Goal: Check status: Check status

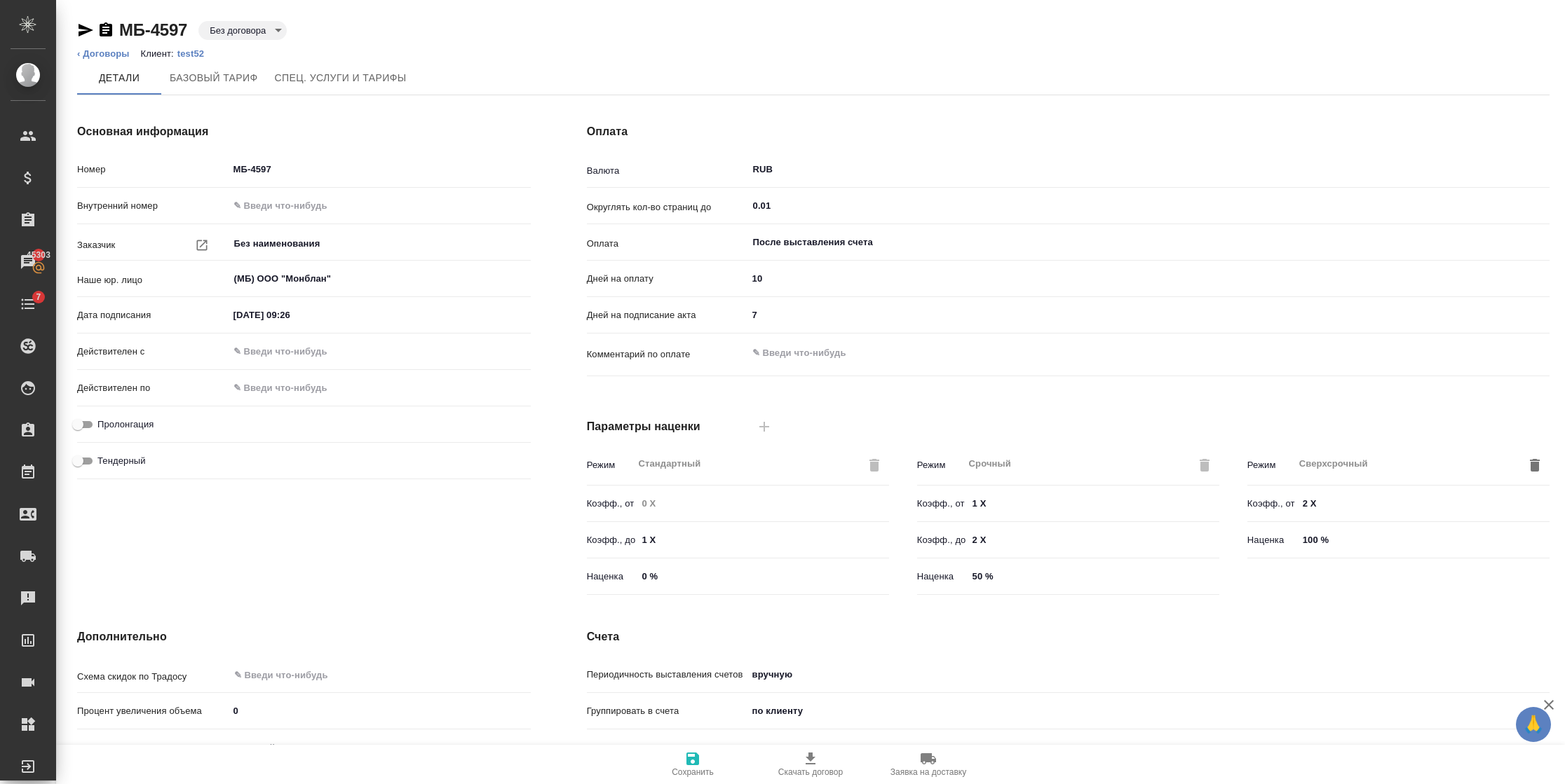
scroll to position [188, 0]
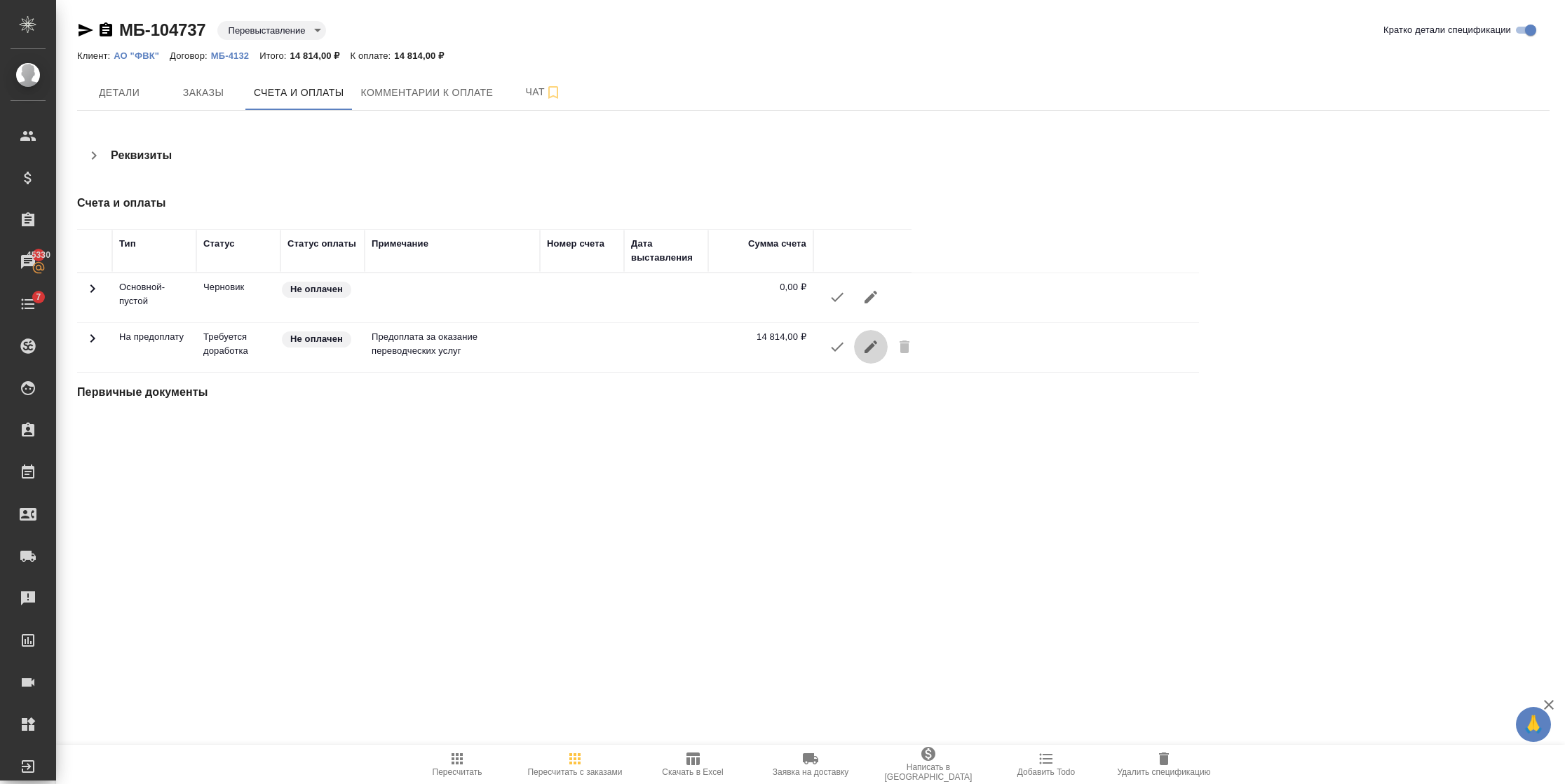
click at [872, 342] on icon "button" at bounding box center [871, 347] width 17 height 17
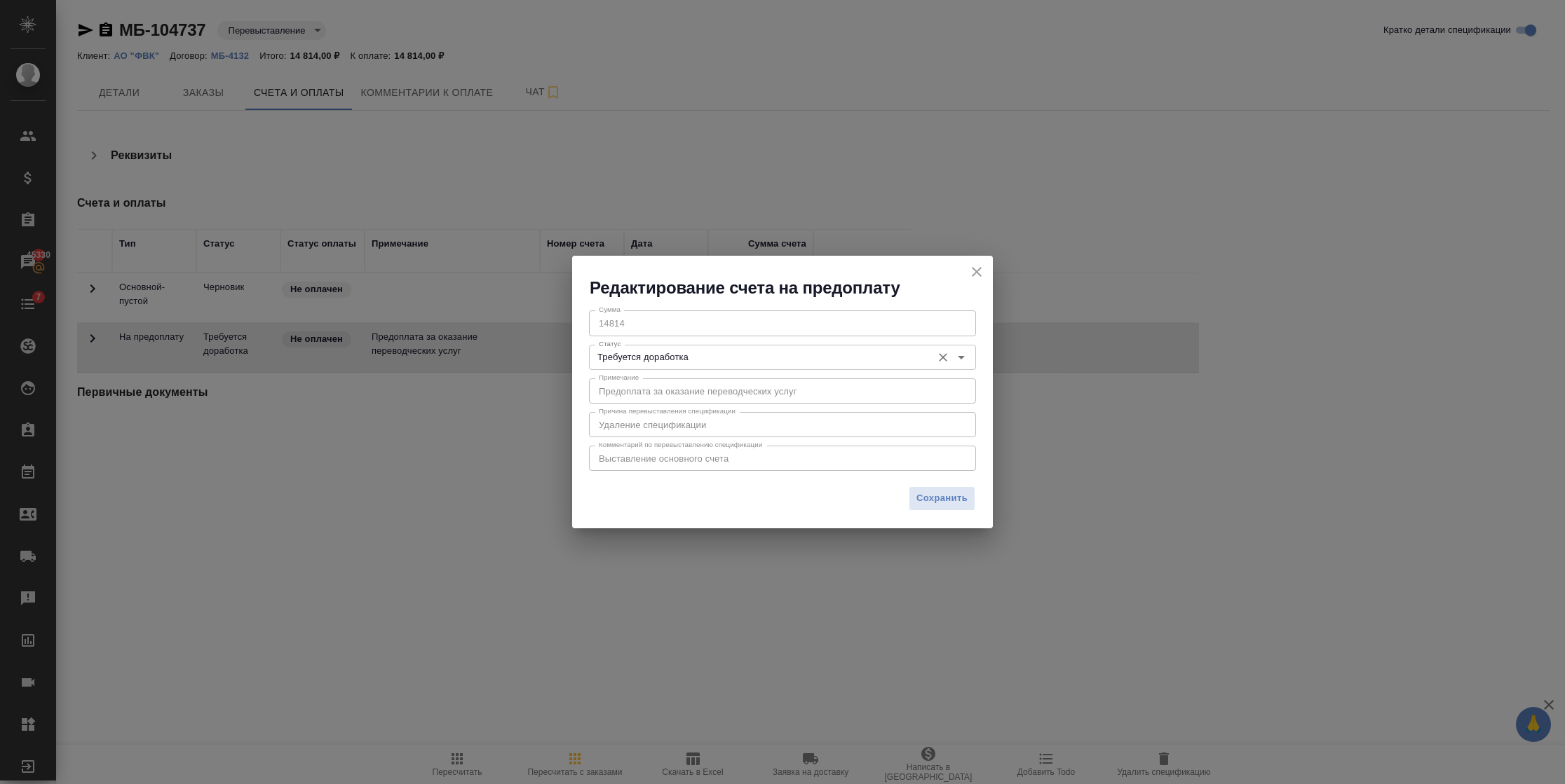
click at [763, 366] on div "Требуется доработка Статус" at bounding box center [782, 358] width 387 height 25
click at [944, 362] on icon "Очистить" at bounding box center [942, 357] width 14 height 14
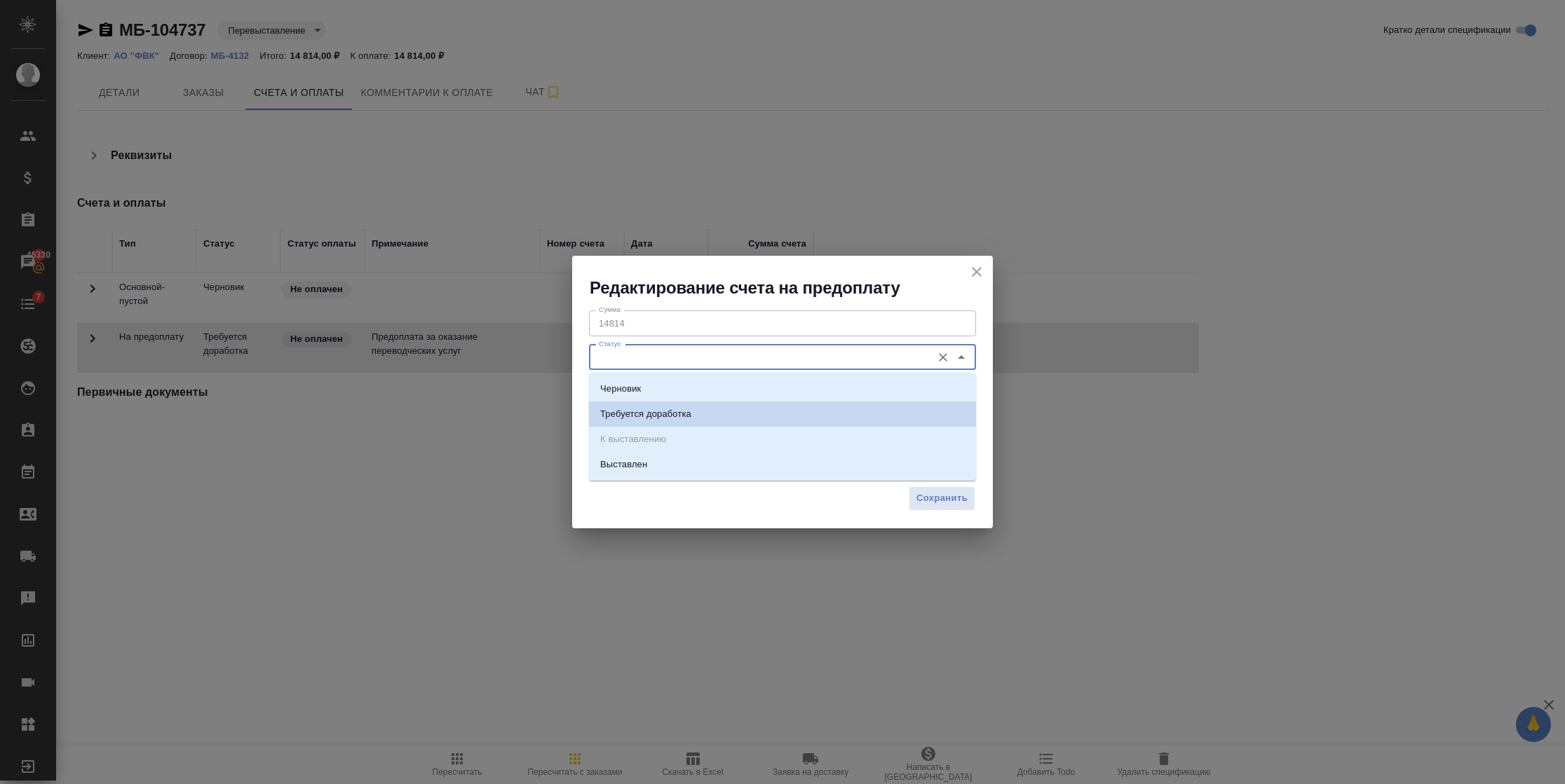
click at [868, 362] on input "Статус" at bounding box center [759, 357] width 332 height 17
click at [836, 390] on li "Черновик" at bounding box center [782, 389] width 387 height 25
type input "Черновик"
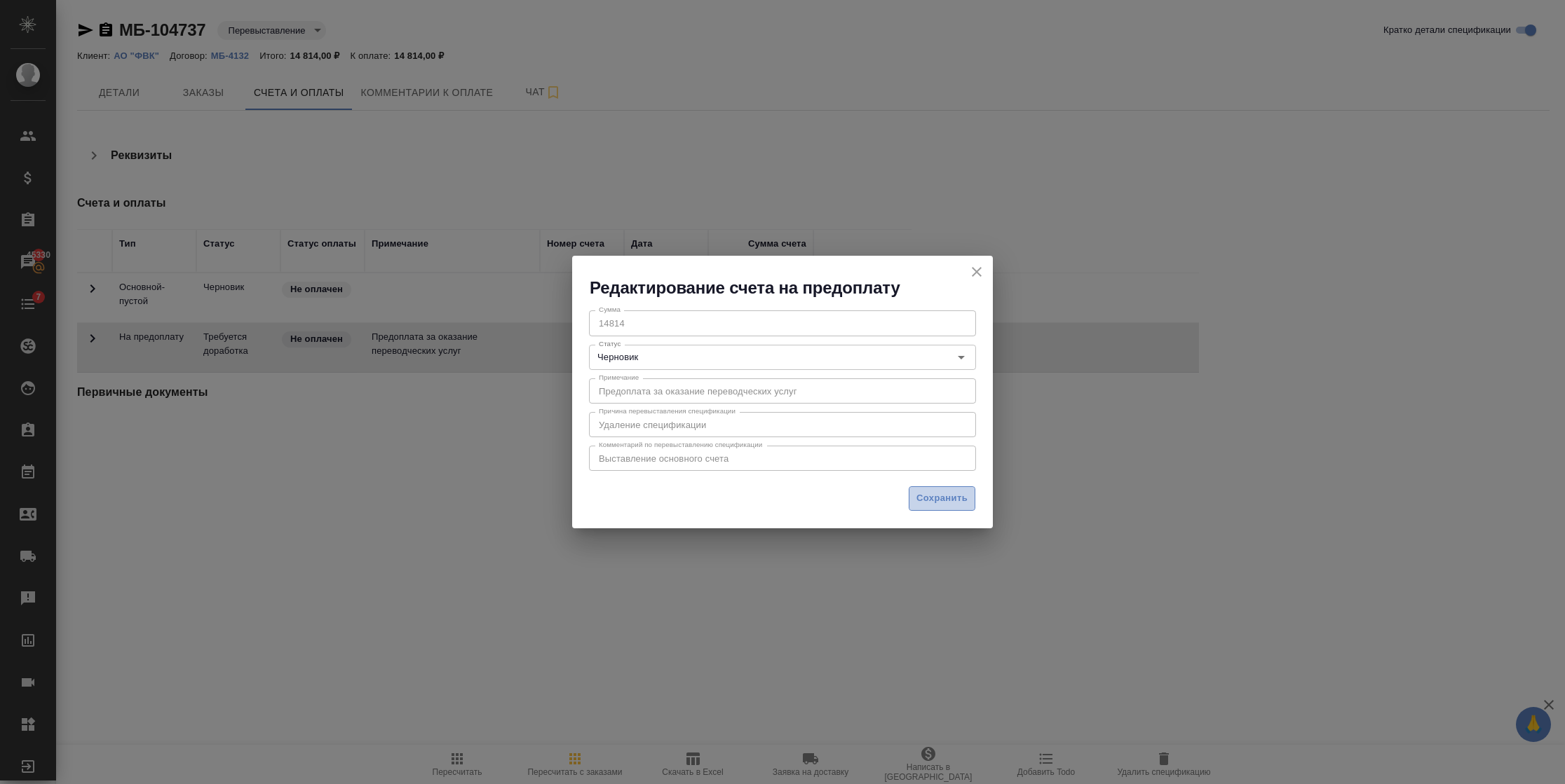
click at [929, 501] on span "Сохранить" at bounding box center [942, 499] width 51 height 16
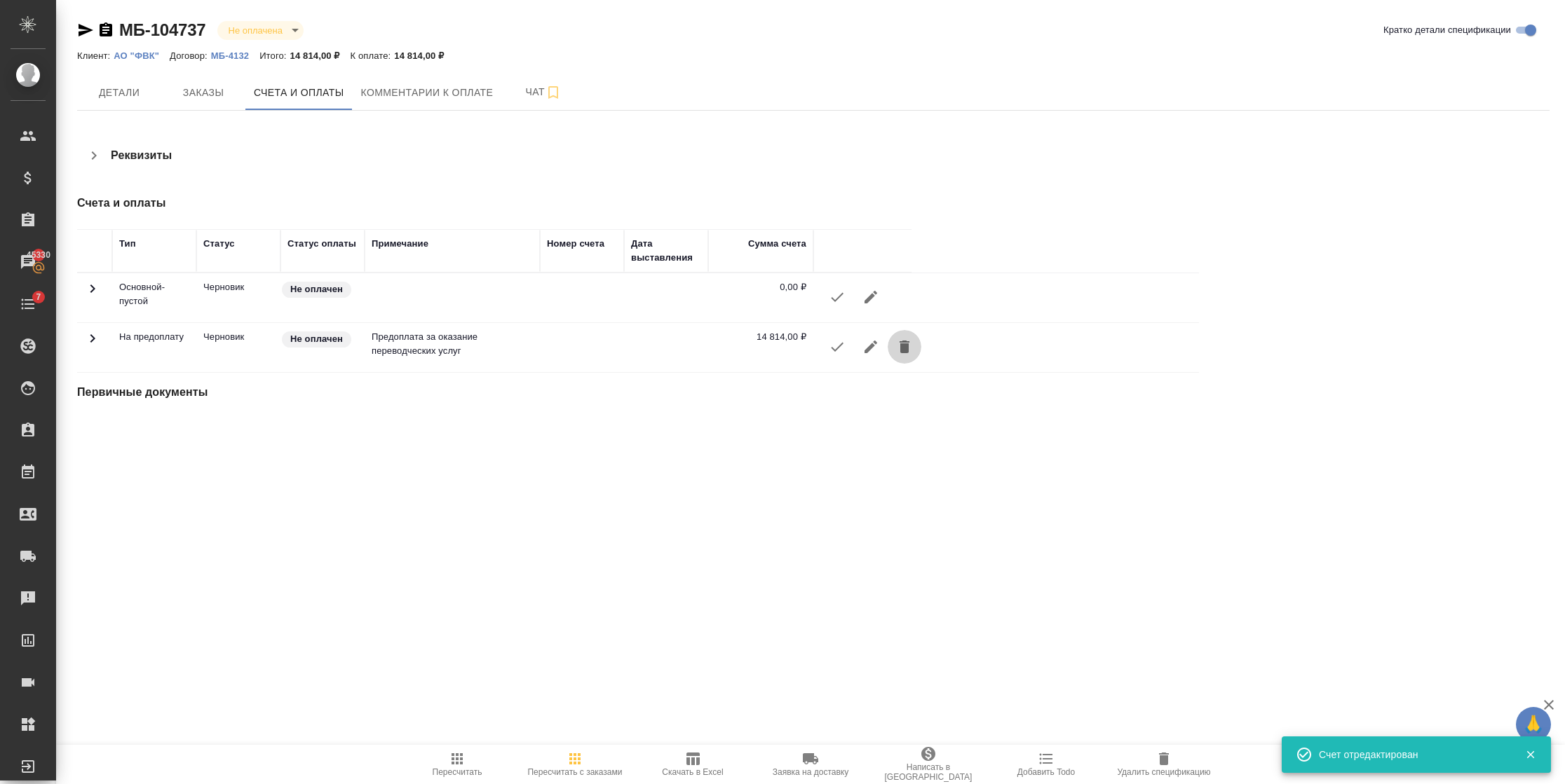
click at [910, 342] on icon "button" at bounding box center [904, 347] width 17 height 17
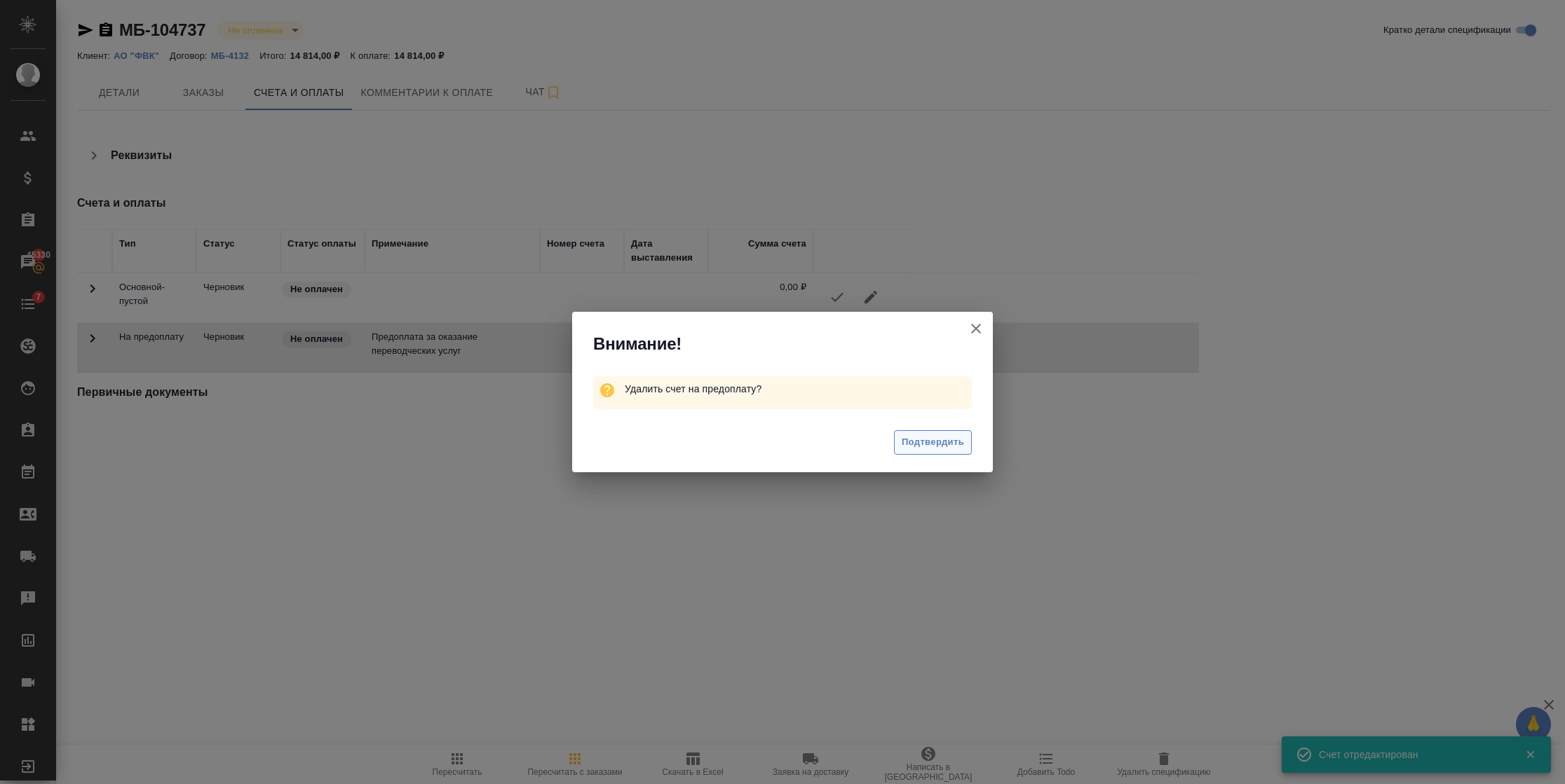
click at [922, 445] on span "Подтвердить" at bounding box center [932, 442] width 63 height 16
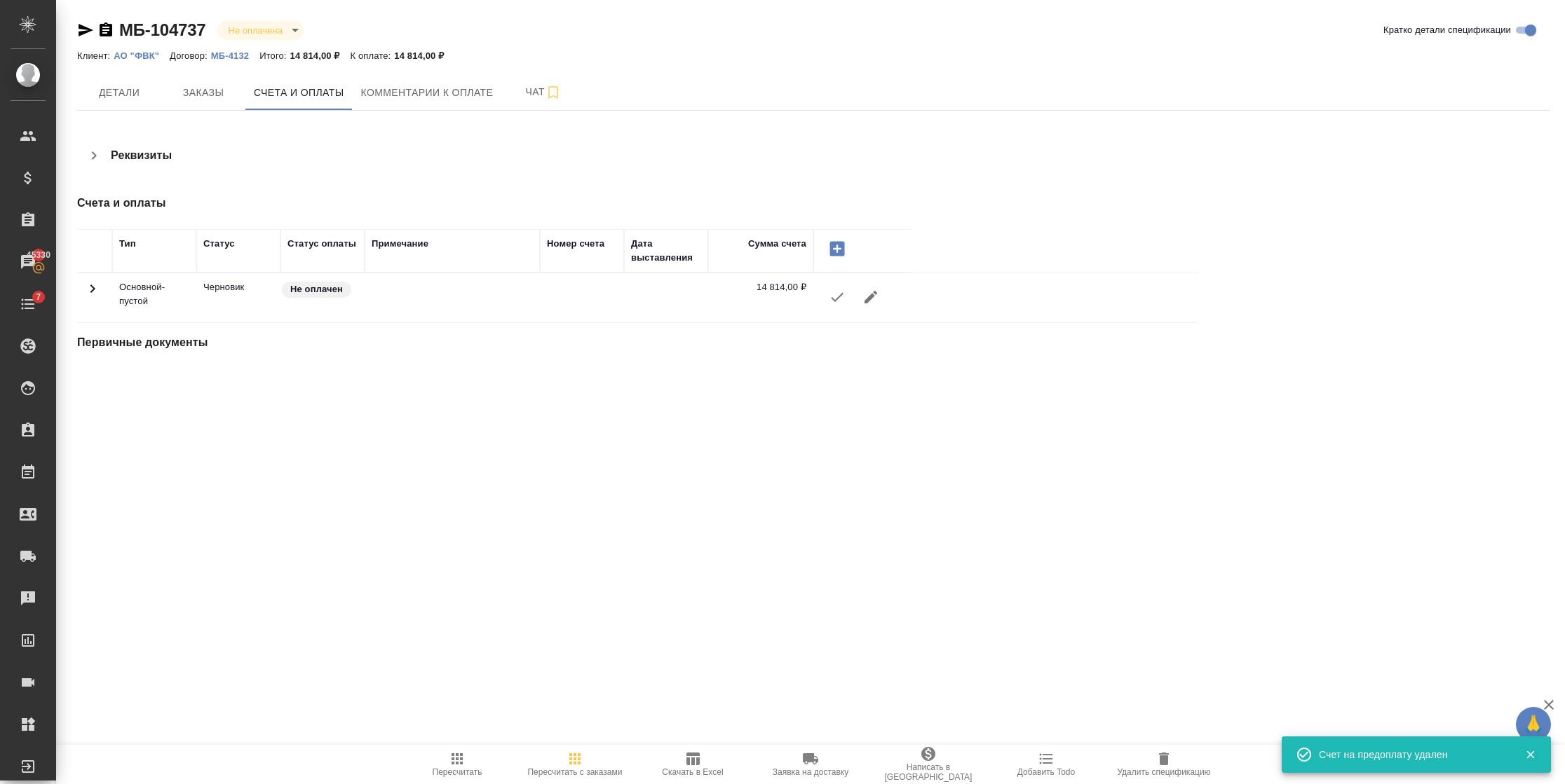
click at [96, 293] on icon at bounding box center [93, 289] width 17 height 17
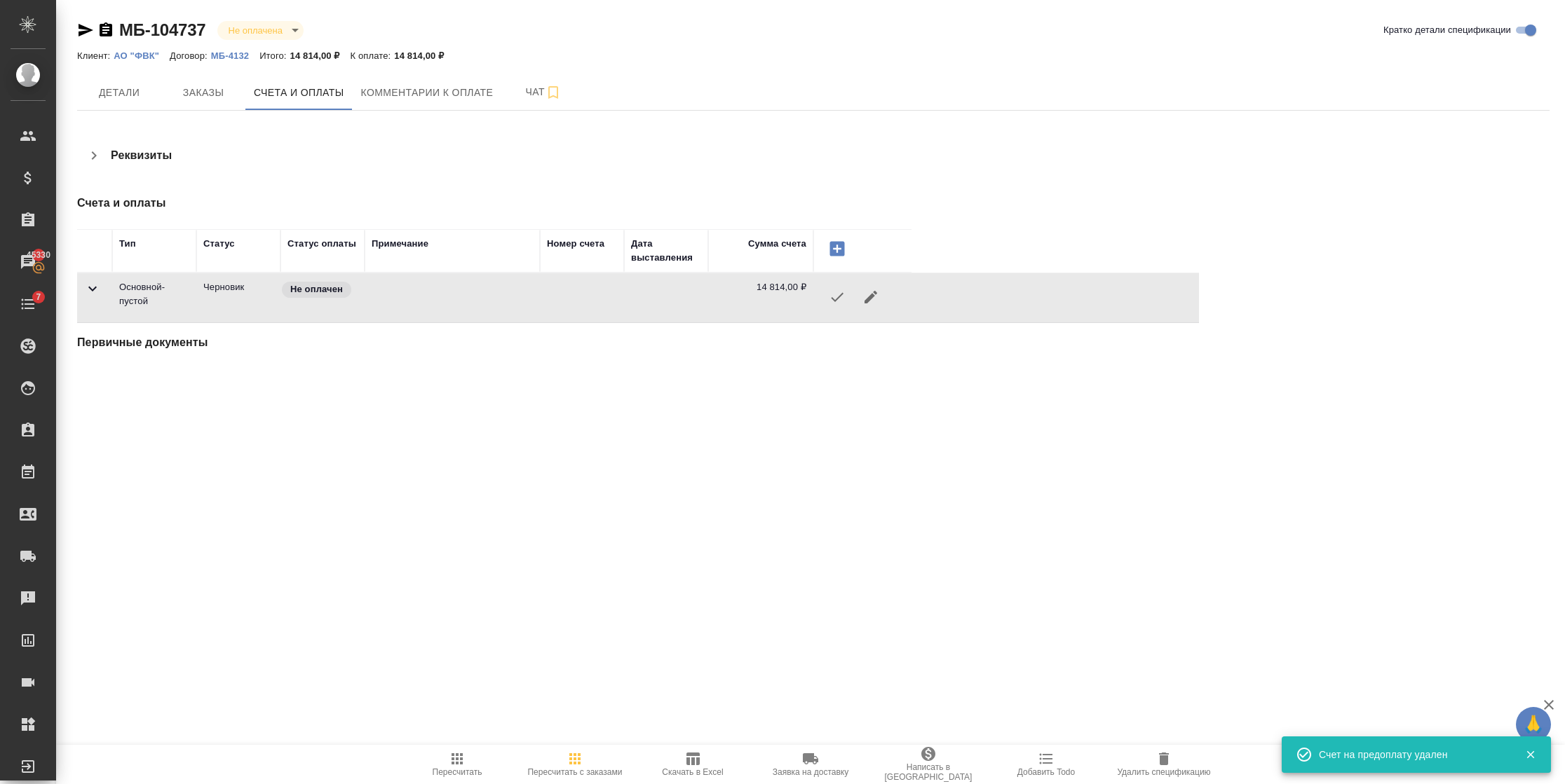
click at [96, 293] on icon at bounding box center [93, 289] width 17 height 17
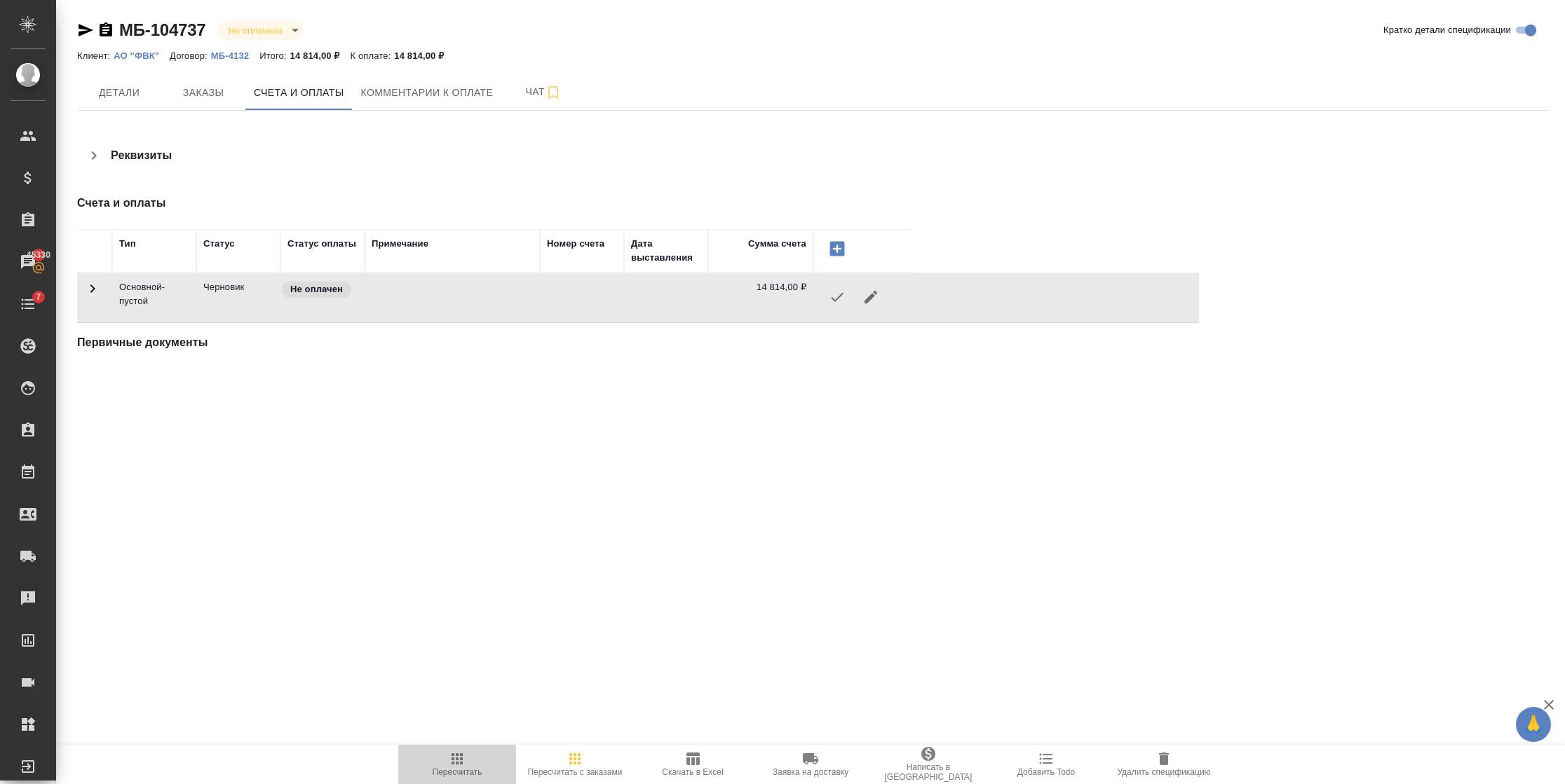
click at [444, 777] on span "Пересчитать" at bounding box center [457, 772] width 50 height 10
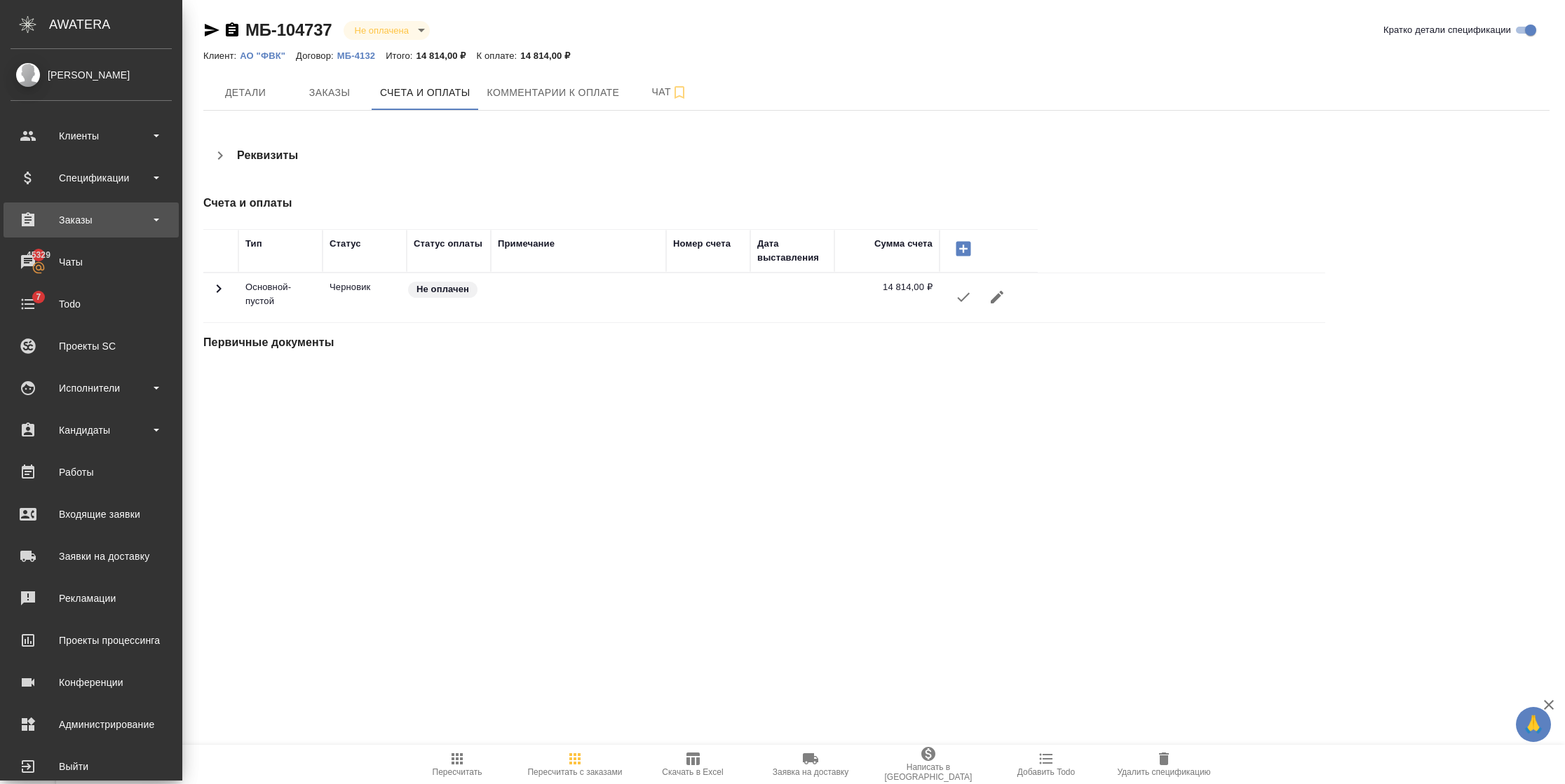
click at [60, 223] on div "Заказы" at bounding box center [91, 220] width 161 height 21
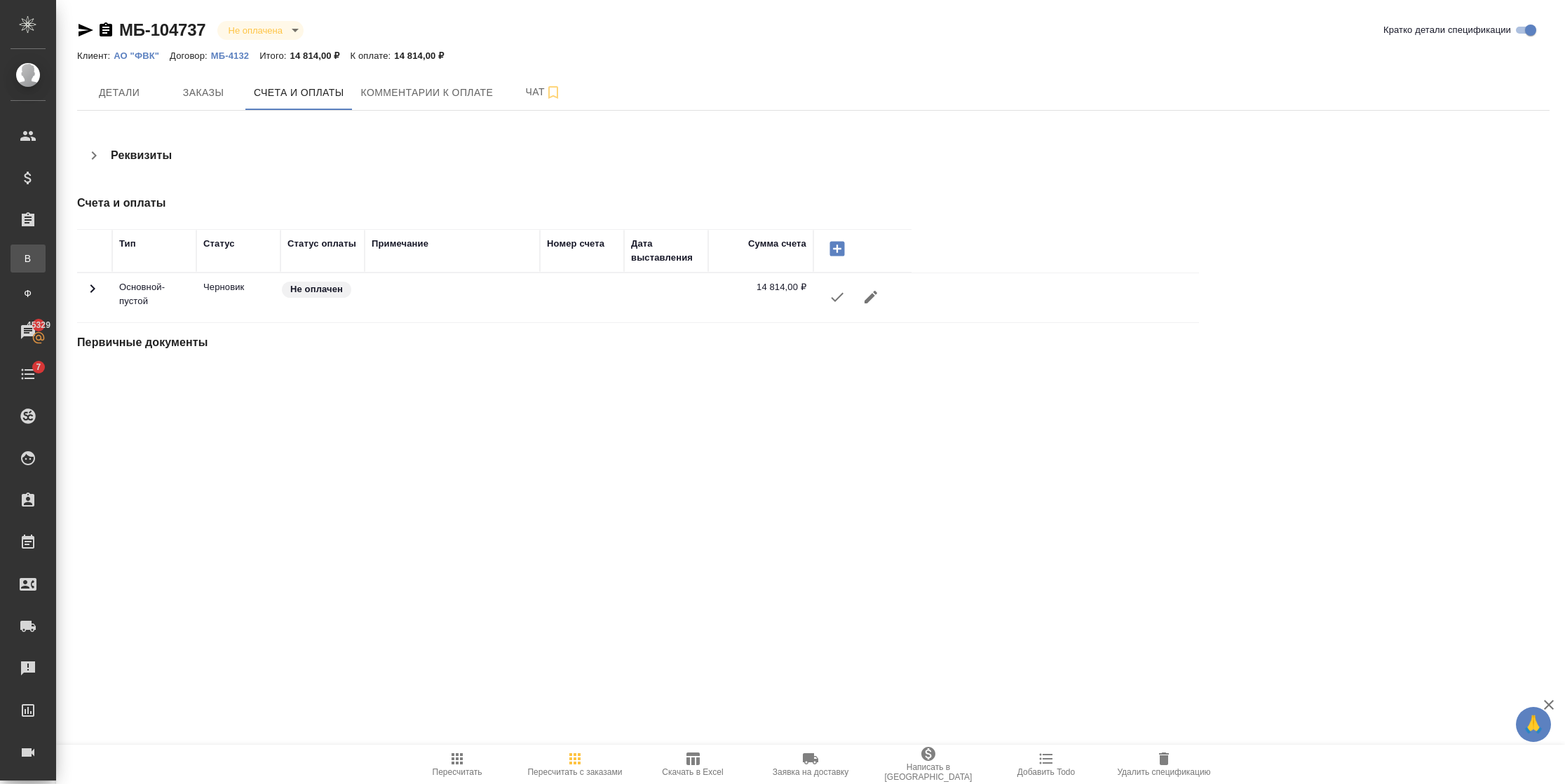
click at [21, 256] on div "Все заказы" at bounding box center [10, 258] width 21 height 14
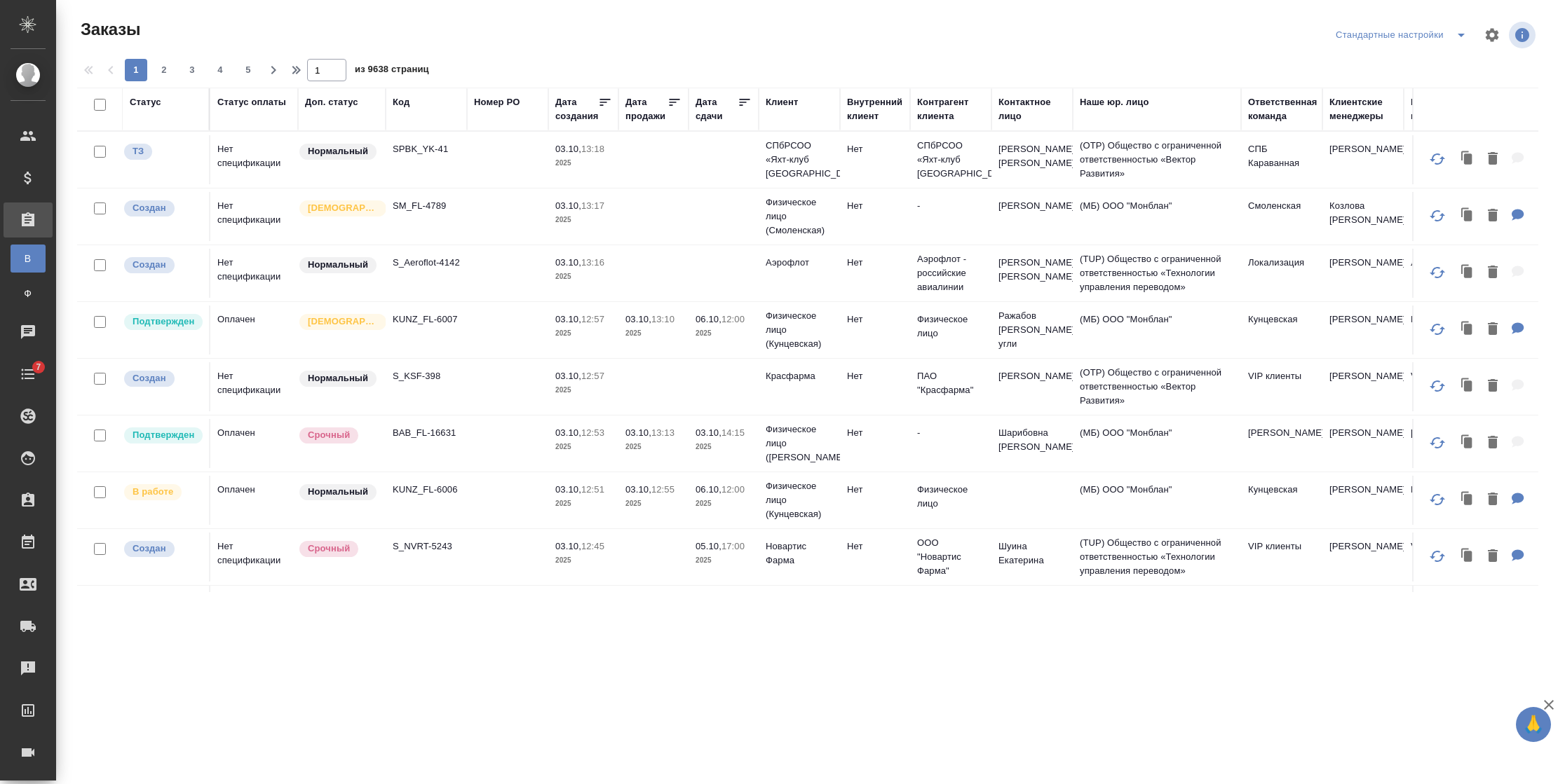
click at [404, 108] on div "Код" at bounding box center [401, 102] width 17 height 14
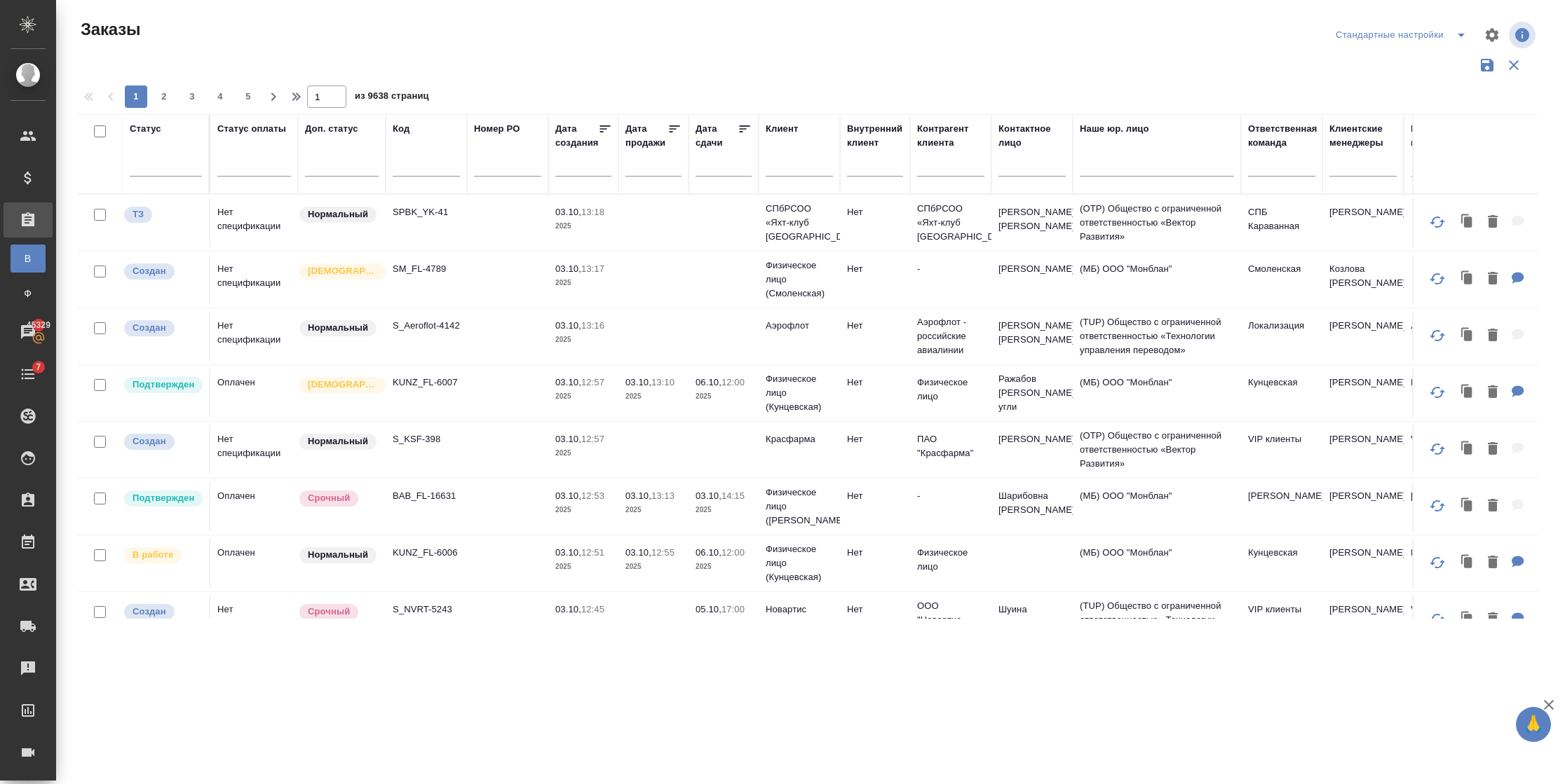
click at [401, 106] on span "из 9638 страниц" at bounding box center [392, 97] width 75 height 20
click at [412, 161] on input "text" at bounding box center [426, 167] width 67 height 17
paste input "KUNZ_FL-5920"
type input "KUNZ_FL-5920"
